Goal: Find specific page/section: Find specific page/section

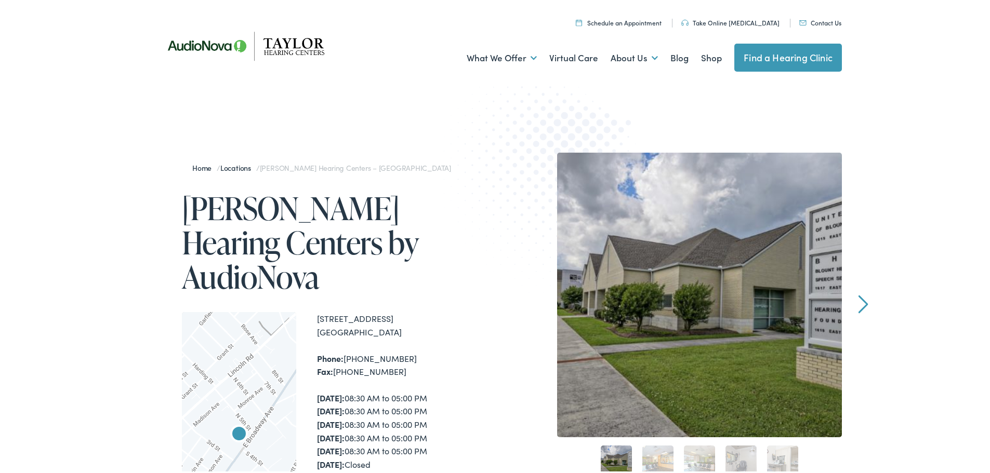
click at [808, 27] on nav "Menu Close Schedule an Appointment Take Online Hearing Test Contact Us Find a H…" at bounding box center [499, 14] width 686 height 29
click at [809, 19] on link "Contact Us" at bounding box center [820, 20] width 42 height 9
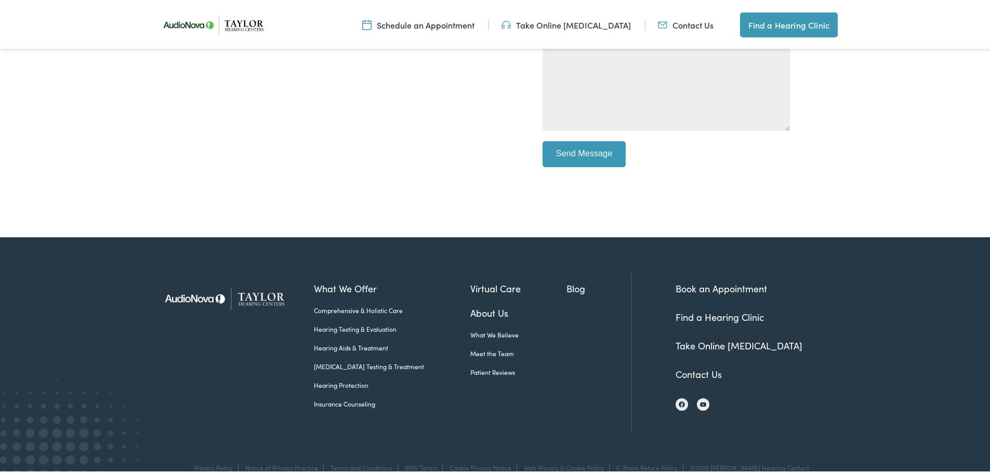
scroll to position [439, 0]
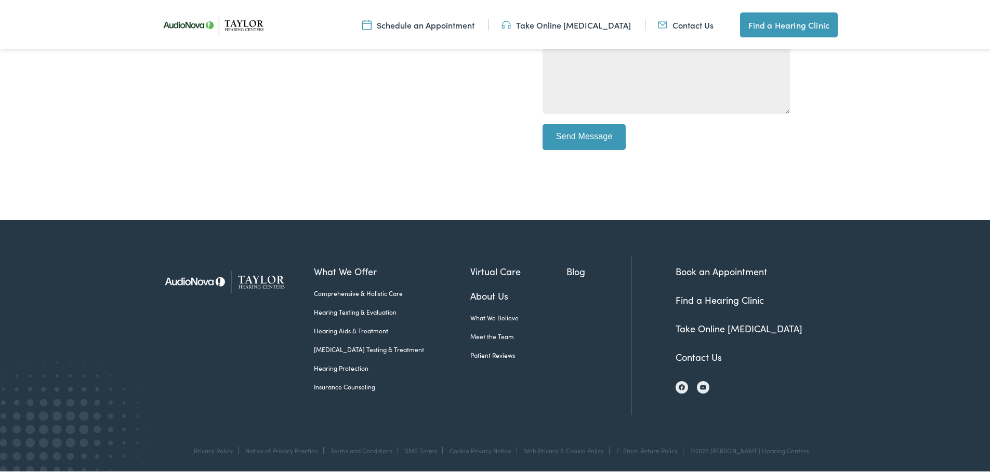
click at [470, 334] on link "Meet the Team" at bounding box center [518, 334] width 97 height 9
